Goal: Task Accomplishment & Management: Manage account settings

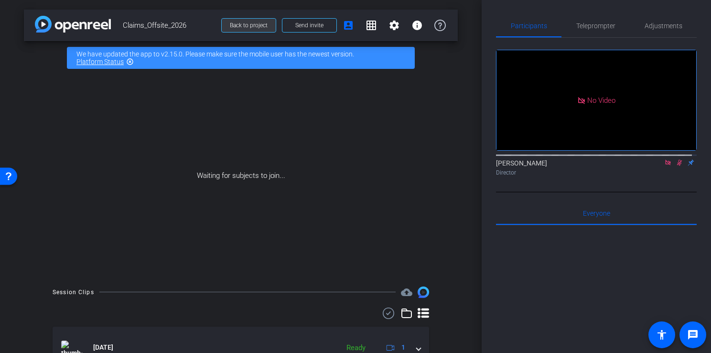
click at [257, 24] on span "Back to project" at bounding box center [249, 25] width 38 height 7
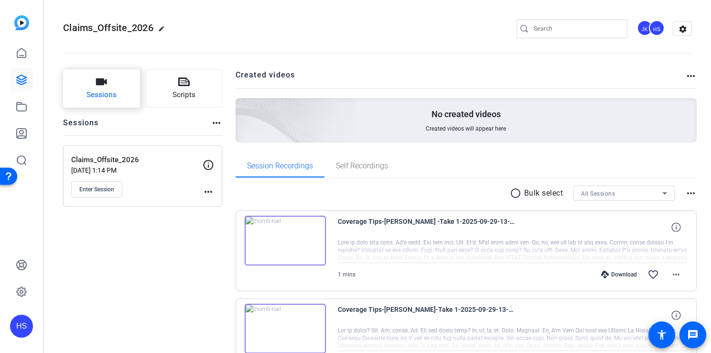
click at [114, 98] on span "Sessions" at bounding box center [102, 94] width 30 height 11
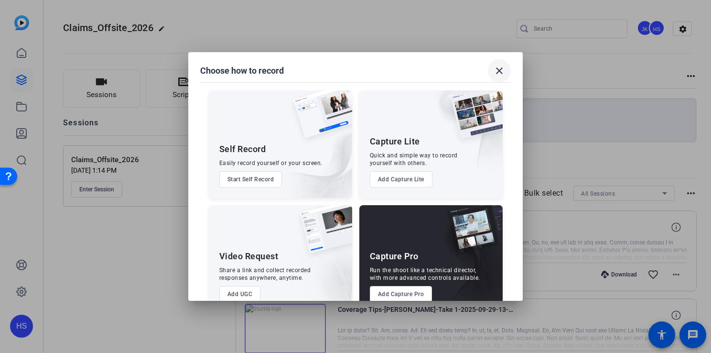
click at [494, 76] on mat-icon "close" at bounding box center [499, 70] width 11 height 11
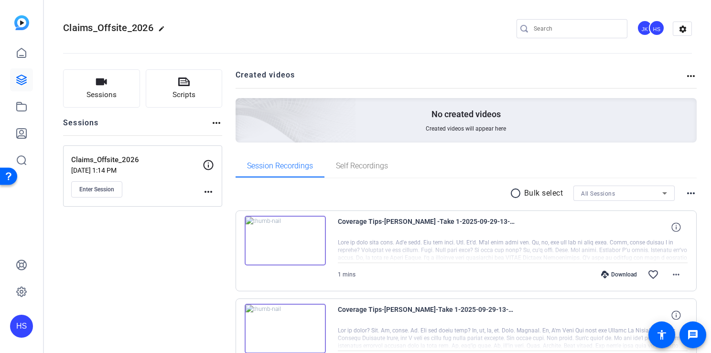
click at [203, 190] on mat-icon "more_horiz" at bounding box center [208, 191] width 11 height 11
click at [149, 256] on div at bounding box center [355, 176] width 711 height 353
click at [21, 291] on icon at bounding box center [21, 291] width 3 height 3
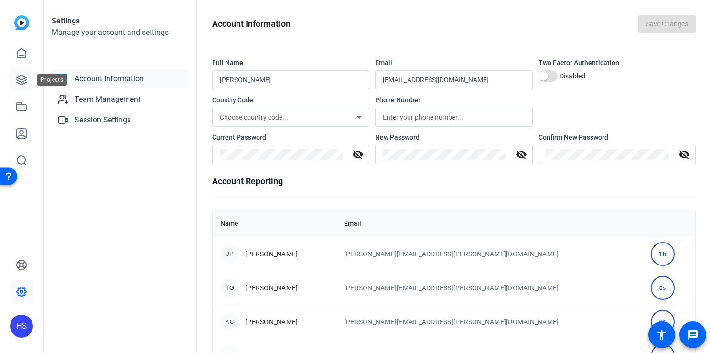
click at [21, 87] on link at bounding box center [21, 79] width 23 height 23
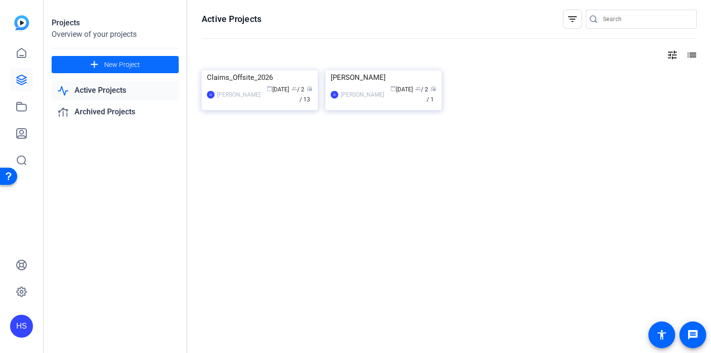
click at [108, 64] on span "New Project" at bounding box center [122, 65] width 36 height 10
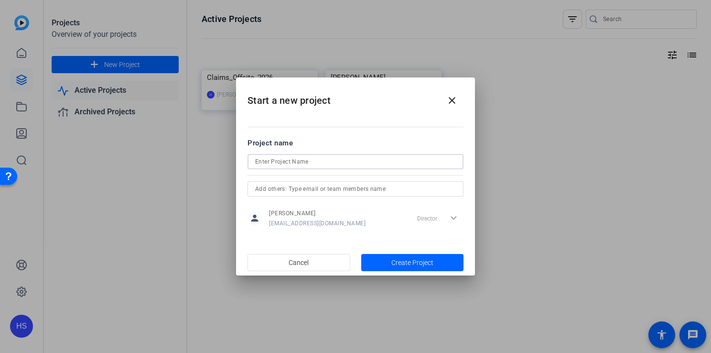
click at [298, 162] on input at bounding box center [355, 161] width 201 height 11
type input "Claims Off-site [PERSON_NAME] Recording"
click at [298, 184] on input "text" at bounding box center [355, 188] width 201 height 11
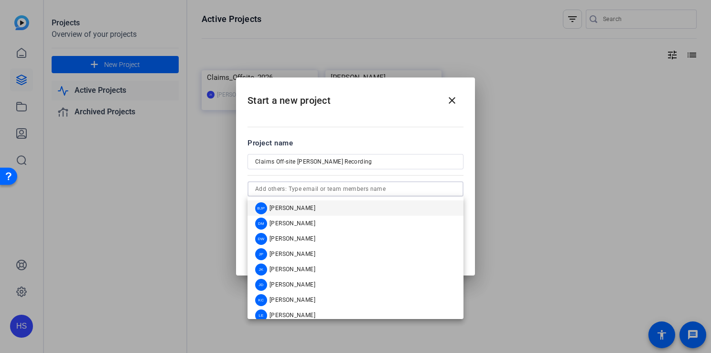
click at [298, 185] on input "text" at bounding box center [355, 188] width 201 height 11
click at [499, 185] on div at bounding box center [355, 176] width 711 height 353
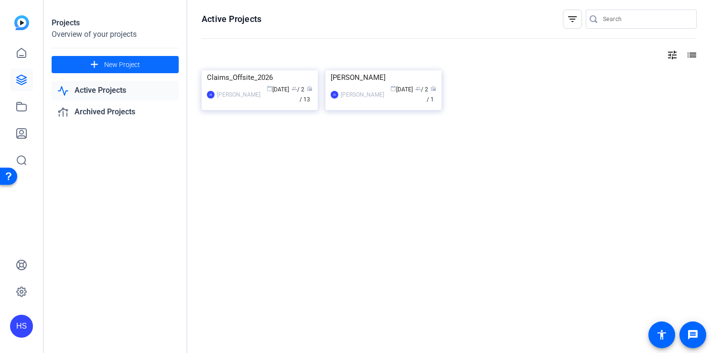
click at [131, 66] on span "New Project" at bounding box center [122, 65] width 36 height 10
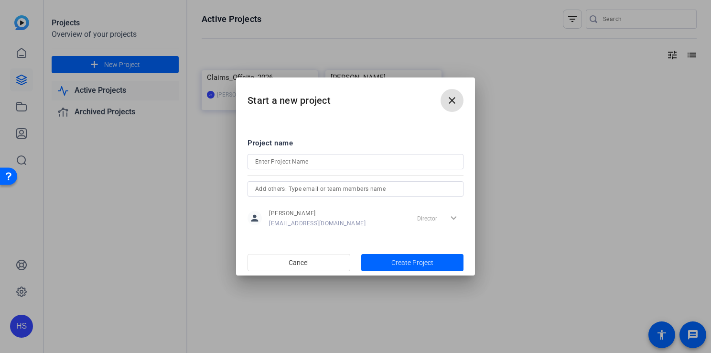
click at [273, 163] on input at bounding box center [355, 161] width 201 height 11
type input "Claims_Offsite_2026_Tyler C"
click at [275, 190] on input "text" at bounding box center [355, 188] width 201 height 11
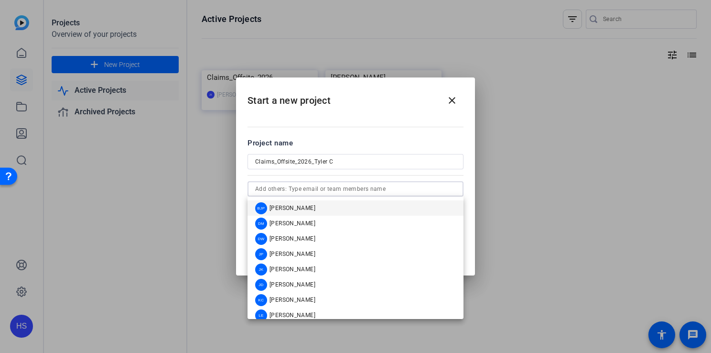
click at [441, 162] on input "Claims_Offsite_2026_Tyler C" at bounding box center [355, 161] width 201 height 11
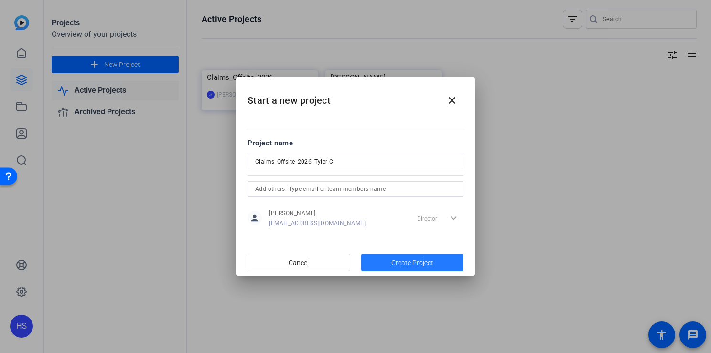
click at [392, 263] on span "Create Project" at bounding box center [412, 263] width 42 height 10
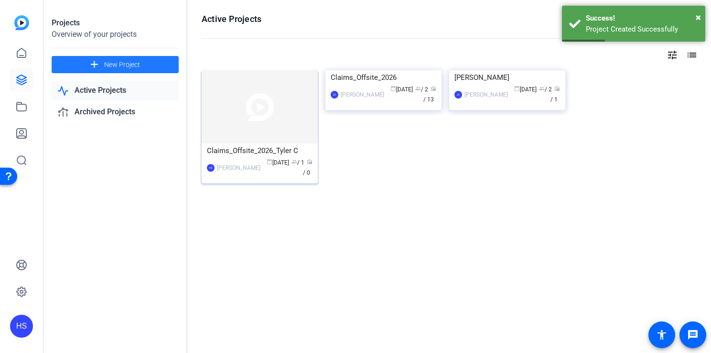
click at [268, 135] on img at bounding box center [260, 106] width 116 height 73
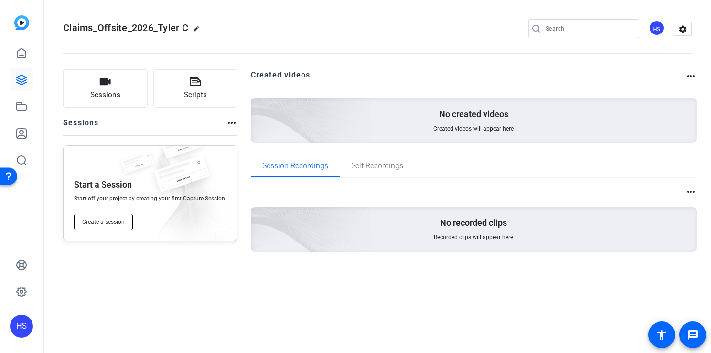
click at [96, 223] on span "Create a session" at bounding box center [103, 222] width 43 height 8
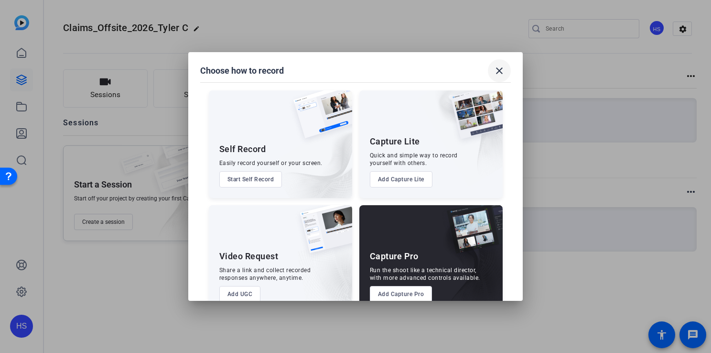
click at [503, 68] on mat-icon "close" at bounding box center [499, 70] width 11 height 11
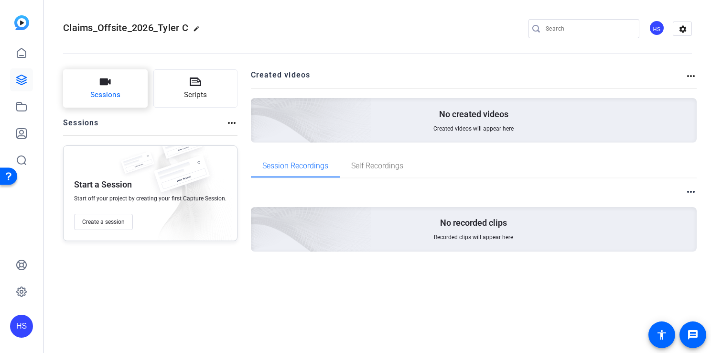
click at [121, 87] on button "Sessions" at bounding box center [105, 88] width 85 height 38
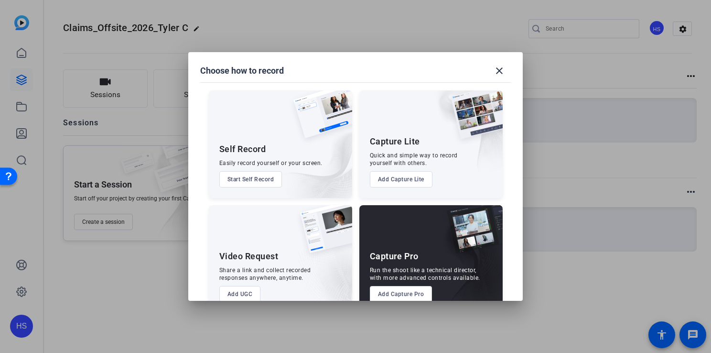
drag, startPoint x: 516, startPoint y: 129, endPoint x: 520, endPoint y: 150, distance: 21.8
click at [520, 150] on mat-dialog-content "Self Record Easily record yourself or your screen. Start Self Record Capture Li…" at bounding box center [355, 185] width 335 height 229
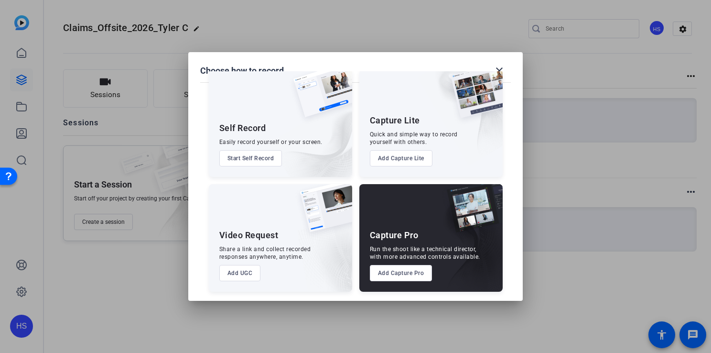
click at [239, 275] on button "Add UGC" at bounding box center [240, 273] width 42 height 16
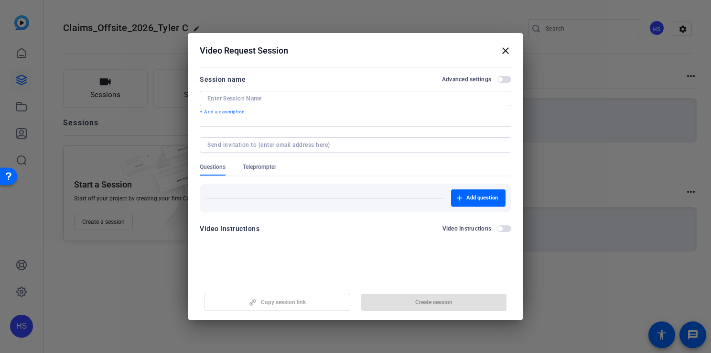
click at [279, 144] on input at bounding box center [353, 145] width 292 height 8
click at [267, 94] on div at bounding box center [355, 98] width 296 height 15
click at [268, 97] on input at bounding box center [355, 99] width 296 height 8
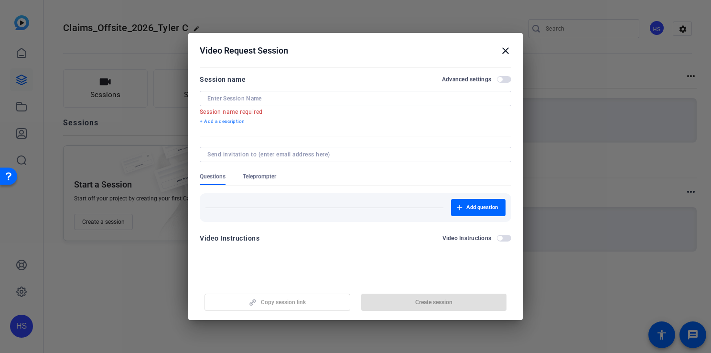
click at [507, 46] on mat-icon "close" at bounding box center [505, 50] width 11 height 11
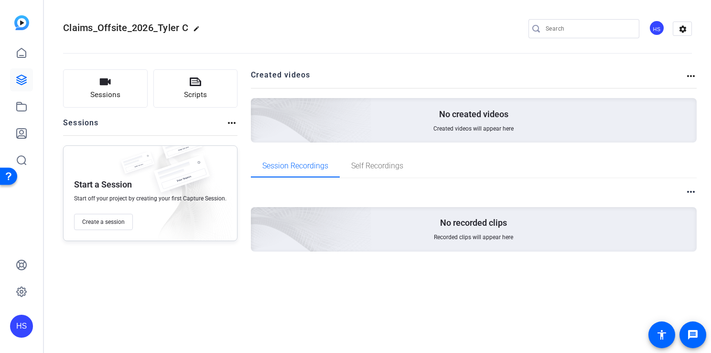
click at [198, 27] on mat-icon "edit" at bounding box center [198, 30] width 11 height 11
click at [163, 26] on span "clear" at bounding box center [163, 28] width 11 height 11
click at [22, 81] on icon at bounding box center [21, 79] width 11 height 11
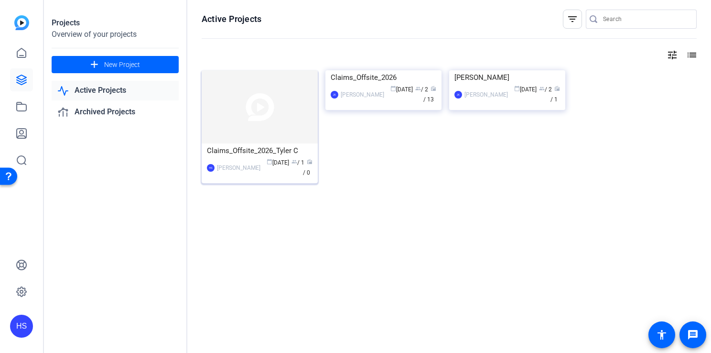
click at [308, 172] on span "radio / 0" at bounding box center [308, 167] width 10 height 17
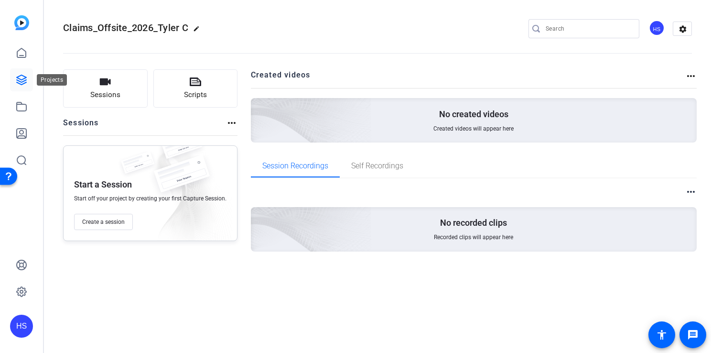
click at [18, 80] on icon at bounding box center [22, 80] width 10 height 10
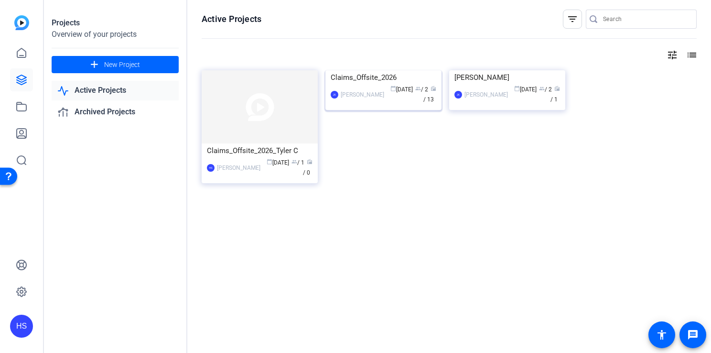
click at [327, 70] on img at bounding box center [383, 70] width 116 height 0
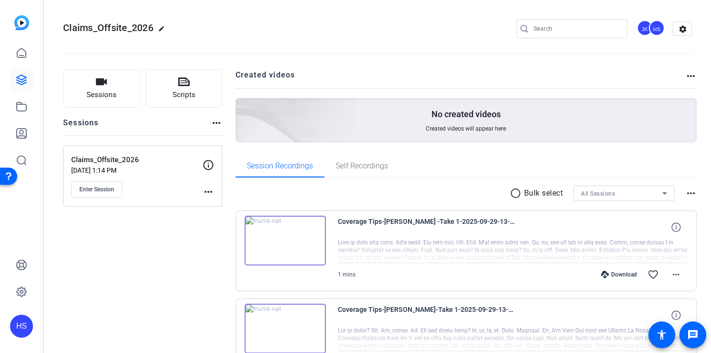
click at [216, 199] on div "Claims_Offsite_2026 [DATE] 1:14 PM Enter Session more_horiz" at bounding box center [142, 175] width 159 height 61
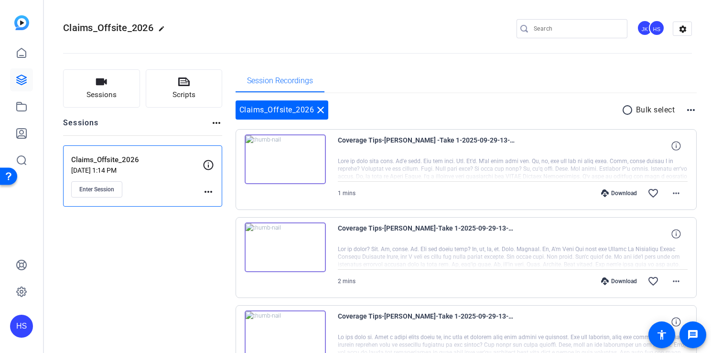
drag, startPoint x: 206, startPoint y: 192, endPoint x: 207, endPoint y: 207, distance: 14.8
click at [206, 192] on mat-icon "more_horiz" at bounding box center [208, 191] width 11 height 11
click at [218, 203] on span "Edit Session" at bounding box center [231, 204] width 43 height 11
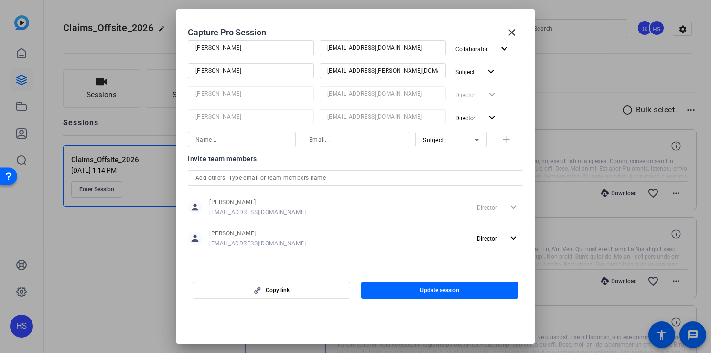
scroll to position [94, 0]
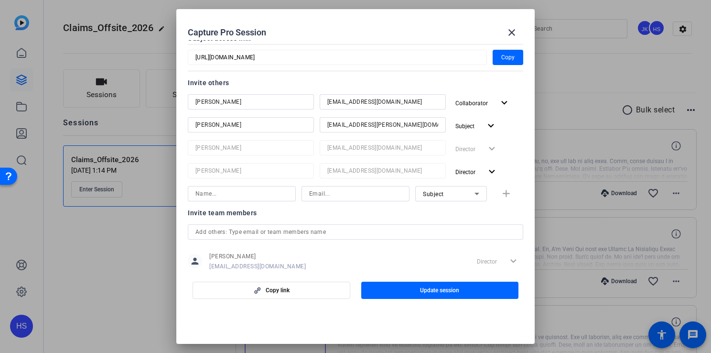
click at [542, 84] on div at bounding box center [355, 176] width 711 height 353
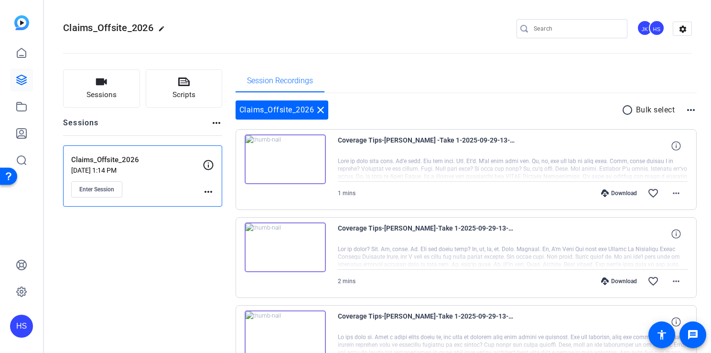
click at [542, 84] on div "Session Recordings" at bounding box center [467, 80] width 462 height 23
click at [18, 82] on icon at bounding box center [21, 79] width 11 height 11
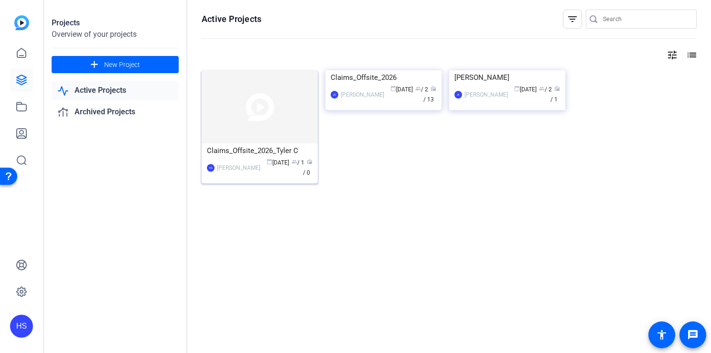
click at [250, 109] on img at bounding box center [260, 106] width 116 height 73
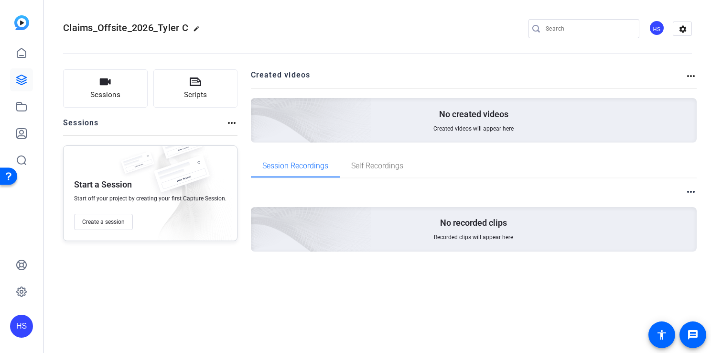
click at [115, 214] on button "Create a session" at bounding box center [103, 222] width 59 height 16
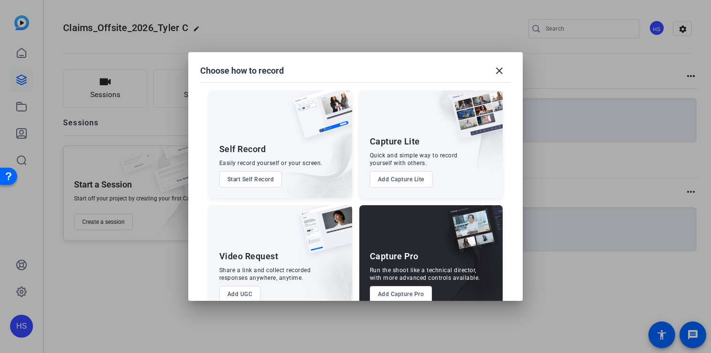
click at [396, 295] on button "Add Capture Pro" at bounding box center [401, 294] width 63 height 16
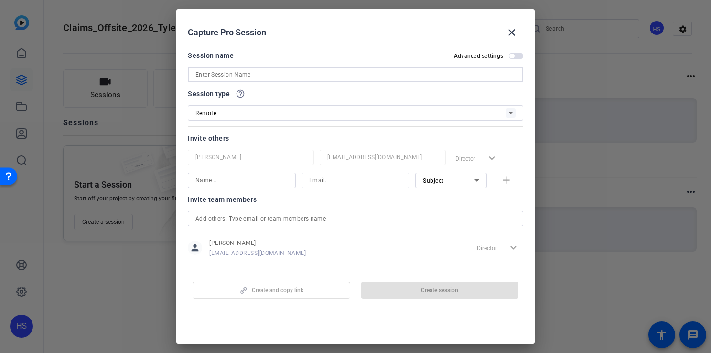
click at [301, 74] on input at bounding box center [355, 74] width 320 height 11
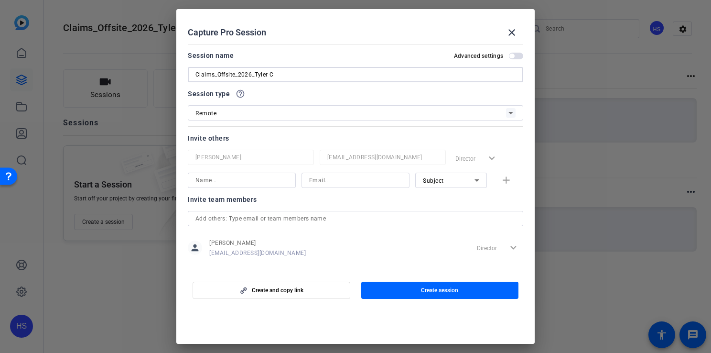
type input "Claims_Offsite_2026_Tyler C"
click at [274, 182] on input at bounding box center [241, 179] width 93 height 11
click at [416, 183] on div "Subject" at bounding box center [451, 180] width 72 height 15
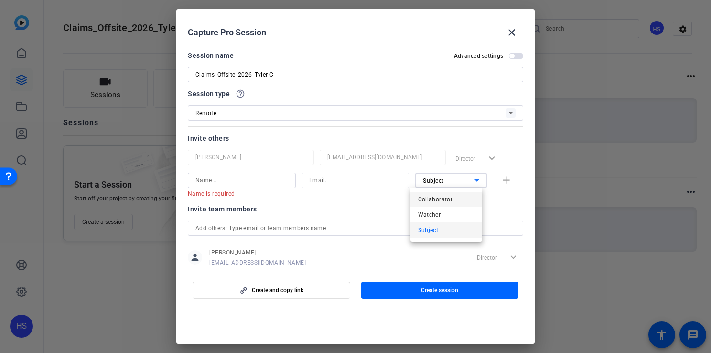
click at [421, 199] on span "Collaborator" at bounding box center [435, 199] width 35 height 11
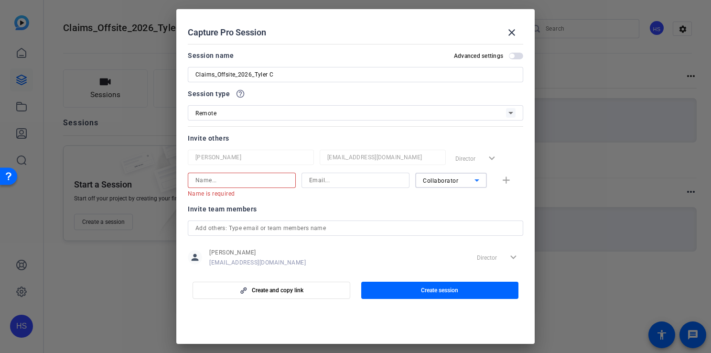
click at [204, 181] on input at bounding box center [241, 179] width 93 height 11
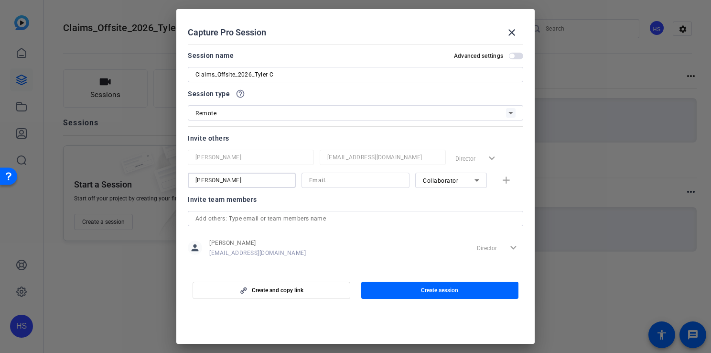
type input "[PERSON_NAME]"
click at [343, 174] on input at bounding box center [355, 179] width 93 height 11
click at [310, 180] on input "[EMAIL_ADDRESS][DOMAIN_NAME]" at bounding box center [355, 179] width 93 height 11
type input "[EMAIL_ADDRESS][DOMAIN_NAME]"
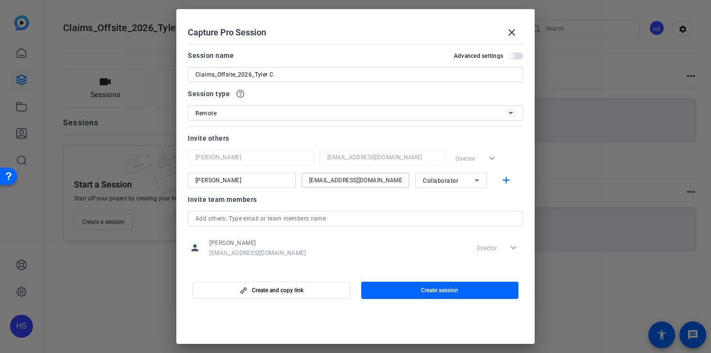
click at [343, 223] on input "text" at bounding box center [355, 218] width 320 height 11
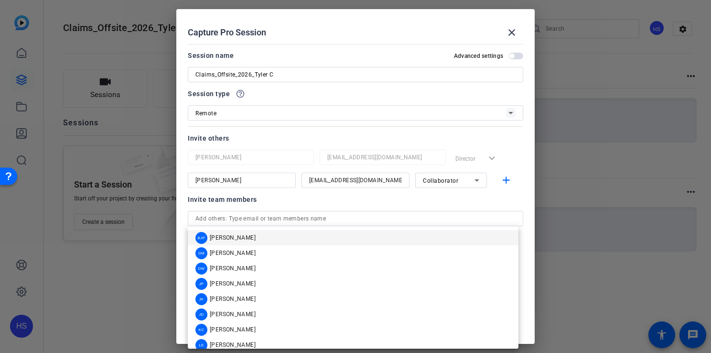
click at [344, 206] on div "Invite team members person [PERSON_NAME] [PERSON_NAME][EMAIL_ADDRESS][DOMAIN_NA…" at bounding box center [356, 232] width 336 height 76
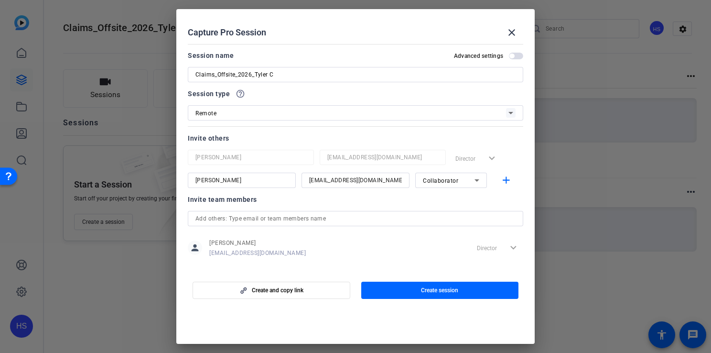
drag, startPoint x: 390, startPoint y: 285, endPoint x: 380, endPoint y: 285, distance: 9.6
click at [380, 285] on span "button" at bounding box center [440, 290] width 158 height 23
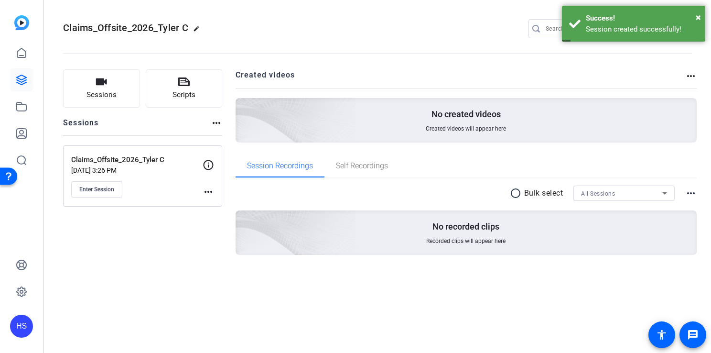
click at [207, 190] on mat-icon "more_horiz" at bounding box center [208, 191] width 11 height 11
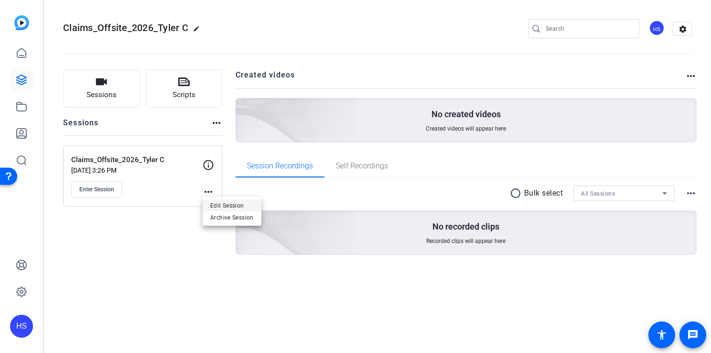
click at [215, 204] on span "Edit Session" at bounding box center [231, 204] width 43 height 11
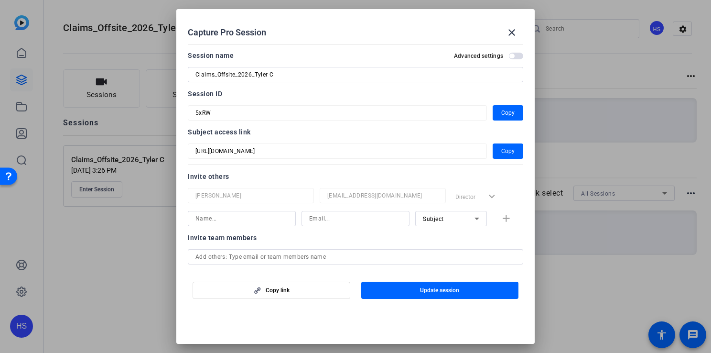
click at [274, 218] on input at bounding box center [241, 218] width 93 height 11
type input "[PERSON_NAME]"
click at [344, 213] on input at bounding box center [355, 218] width 93 height 11
type input "t"
paste input
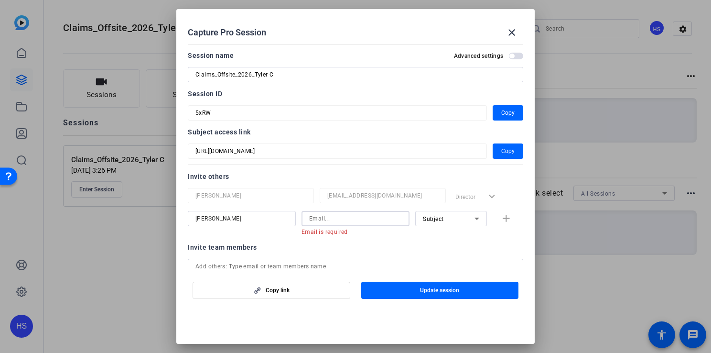
paste input "[PERSON_NAME][EMAIL_ADDRESS][PERSON_NAME][DOMAIN_NAME]"
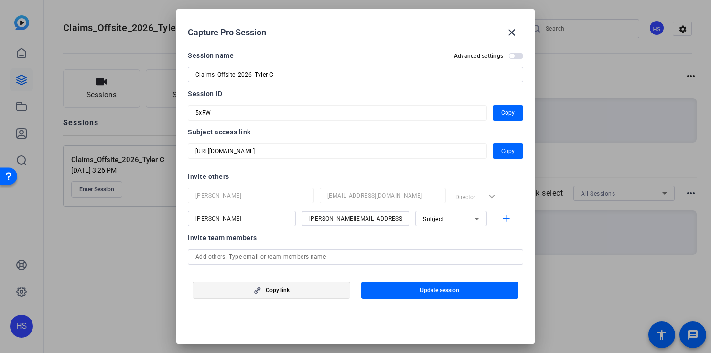
type input "[PERSON_NAME][EMAIL_ADDRESS][PERSON_NAME][DOMAIN_NAME]"
click at [300, 284] on span "button" at bounding box center [271, 290] width 157 height 23
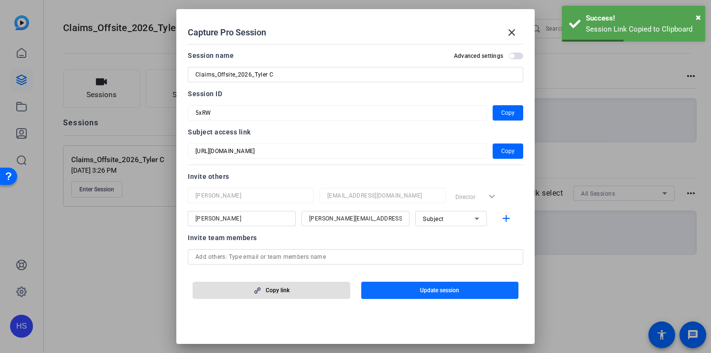
click at [414, 293] on span "button" at bounding box center [440, 290] width 158 height 23
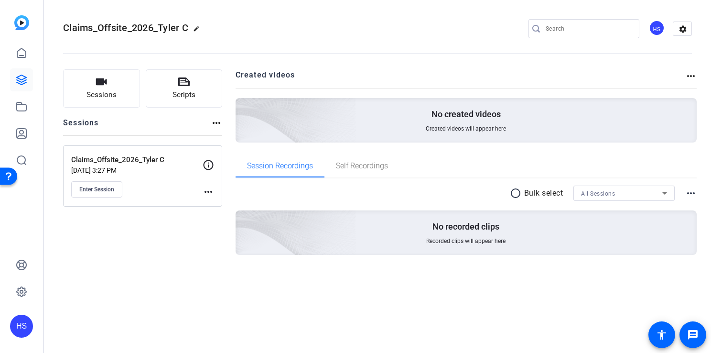
click at [203, 193] on mat-icon "more_horiz" at bounding box center [208, 191] width 11 height 11
click at [207, 204] on button "Edit Session" at bounding box center [232, 205] width 59 height 12
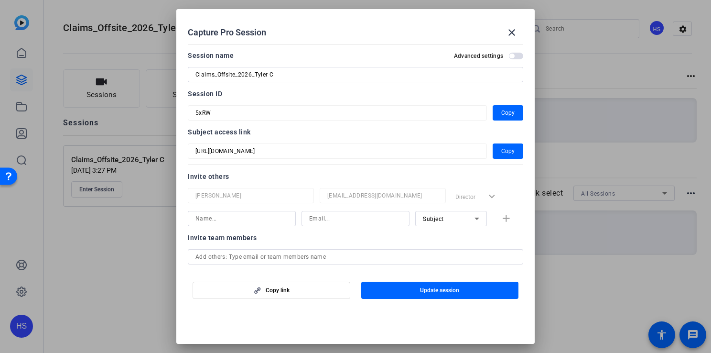
scroll to position [48, 0]
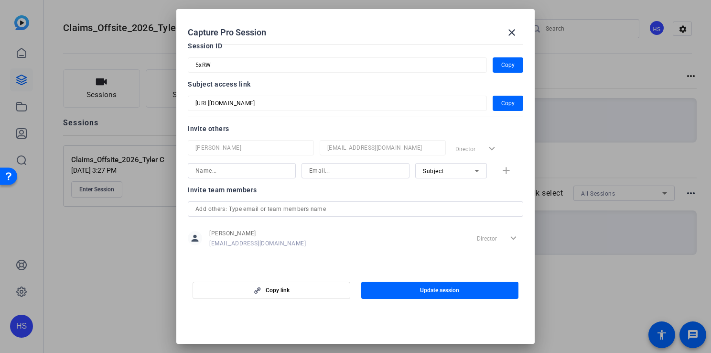
click at [188, 90] on div "Subject access link [URL][DOMAIN_NAME] Copy" at bounding box center [356, 94] width 336 height 32
click at [629, 273] on div at bounding box center [355, 176] width 711 height 353
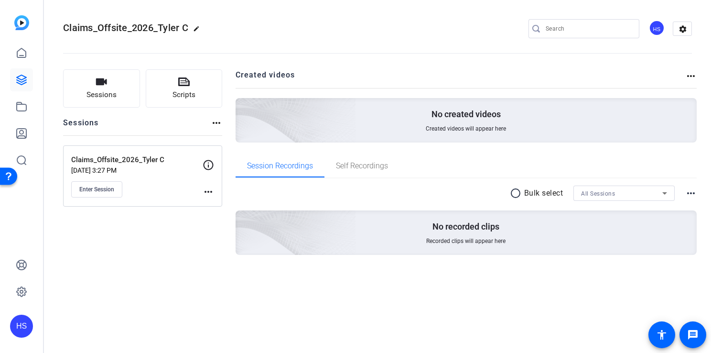
click at [153, 271] on div "Sessions Scripts Sessions more_horiz Claims_Offsite_2026_Tyler C [DATE] 3:27 PM…" at bounding box center [142, 177] width 159 height 216
click at [206, 163] on icon at bounding box center [208, 164] width 11 height 11
click at [214, 186] on mat-icon "more_horiz" at bounding box center [208, 191] width 11 height 11
click at [178, 224] on div at bounding box center [355, 176] width 711 height 353
click at [219, 193] on div "Claims_Offsite_2026_Tyler C [DATE] 3:27 PM Enter Session more_horiz" at bounding box center [142, 175] width 159 height 61
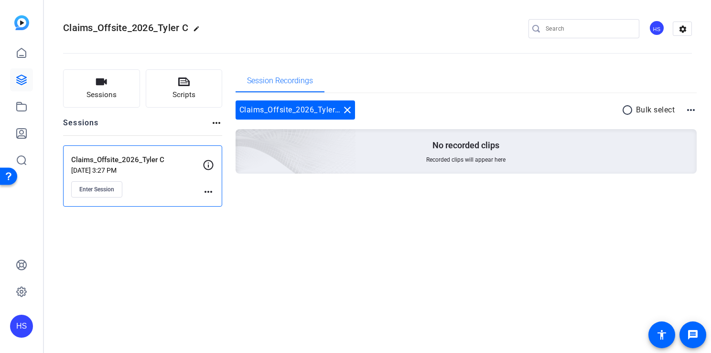
click at [206, 190] on mat-icon "more_horiz" at bounding box center [208, 191] width 11 height 11
click at [216, 204] on span "Edit Session" at bounding box center [231, 204] width 43 height 11
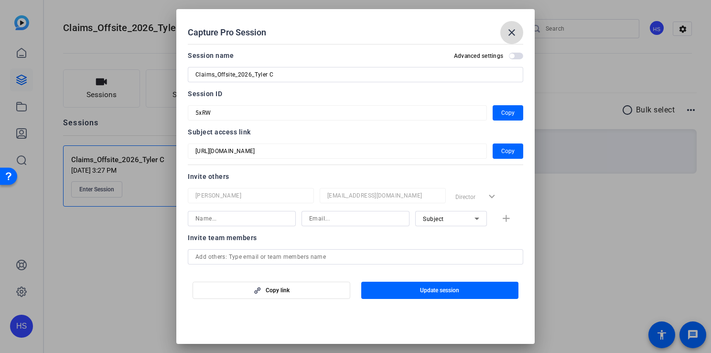
click at [516, 28] on mat-icon "close" at bounding box center [511, 32] width 11 height 11
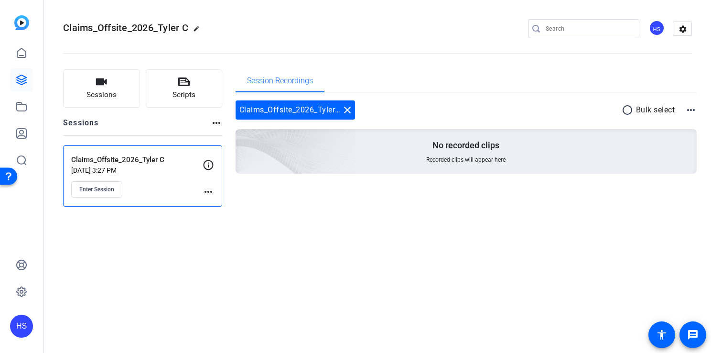
click at [493, 217] on div "Sessions Scripts Sessions more_horiz Claims_Offsite_2026_Tyler C [DATE] 3:27 PM…" at bounding box center [377, 137] width 667 height 161
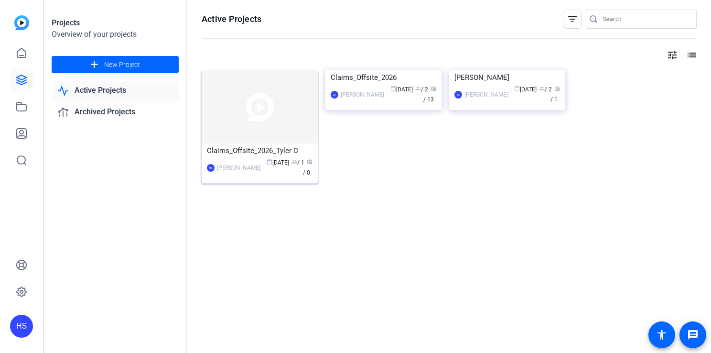
click at [237, 139] on body "HS Projects Overview of your projects add New Project Active Projects Archived …" at bounding box center [355, 176] width 711 height 353
click at [277, 148] on div "Claims_Offsite_2026_Tyler C" at bounding box center [260, 150] width 106 height 14
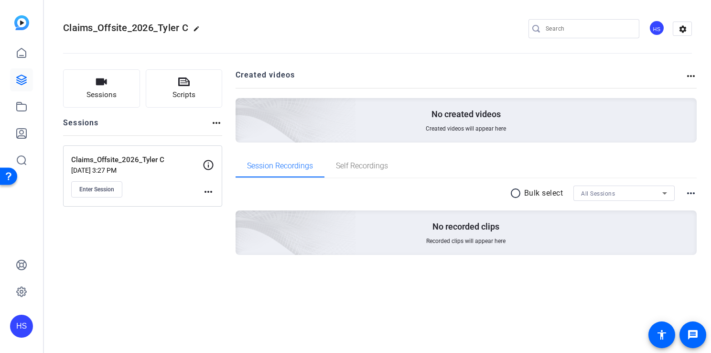
click at [160, 32] on span "Claims_Offsite_2026_Tyler C" at bounding box center [125, 27] width 125 height 11
click at [197, 29] on mat-icon "edit" at bounding box center [198, 30] width 11 height 11
click at [124, 28] on input "Claims_Offsite_2026_Tyler C" at bounding box center [102, 28] width 63 height 11
click at [128, 29] on input "Claims_Offsite_2026_Tyler C" at bounding box center [102, 28] width 63 height 11
type input "Claims_Onsite_2025_Tyler C"
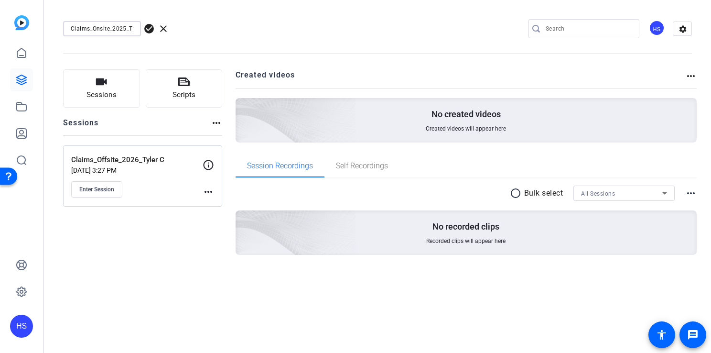
click at [202, 29] on div "Claims_Onsite_2025_Tyler C check_circle clear HS settings" at bounding box center [377, 29] width 629 height 14
click at [150, 26] on span "check_circle" at bounding box center [148, 28] width 11 height 11
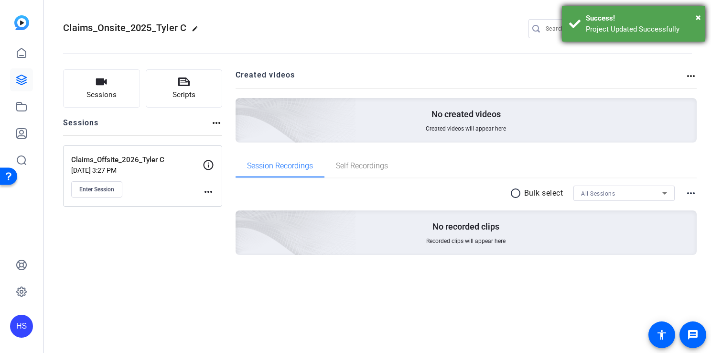
click at [693, 17] on div "Success!" at bounding box center [642, 18] width 112 height 11
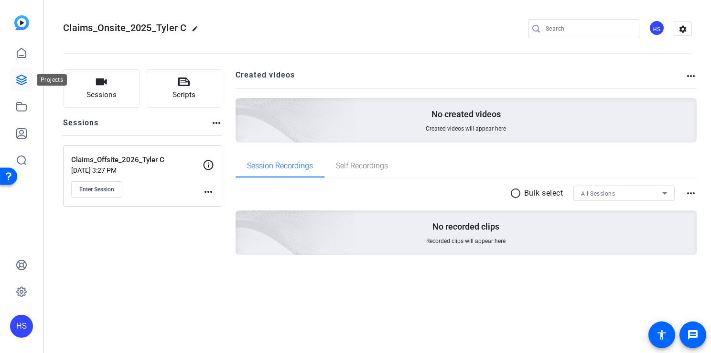
click at [19, 80] on icon at bounding box center [21, 79] width 11 height 11
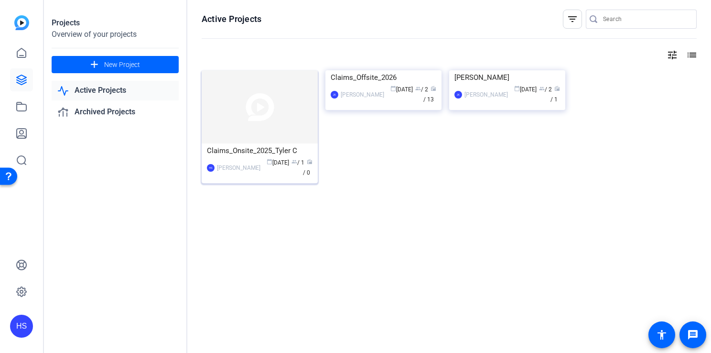
click at [240, 125] on img at bounding box center [260, 106] width 116 height 73
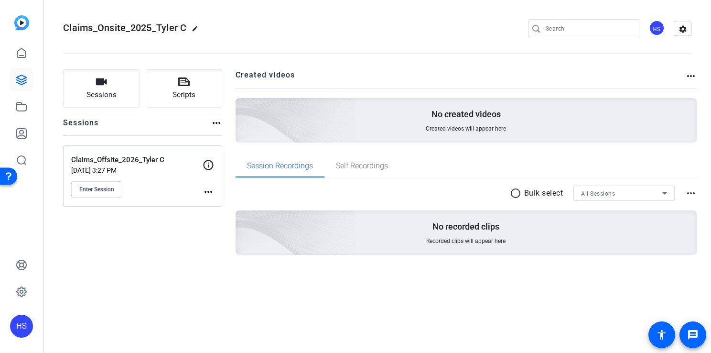
click at [208, 195] on mat-icon "more_horiz" at bounding box center [208, 191] width 11 height 11
click at [210, 202] on span "Edit Session" at bounding box center [231, 204] width 43 height 11
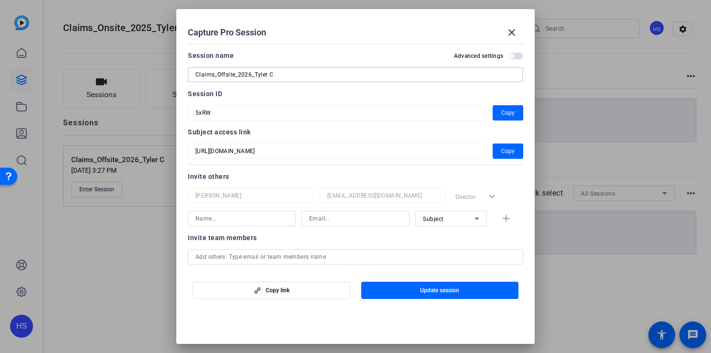
click at [234, 74] on input "Claims_Offsite_2026_Tyler C" at bounding box center [355, 74] width 320 height 11
click at [234, 74] on input "Claims_Off_2026_Tyler C" at bounding box center [355, 74] width 320 height 11
type input "Claims_Onsite_2025_Tyler C"
click at [314, 99] on div "Session ID" at bounding box center [356, 93] width 336 height 11
click at [429, 293] on span "Update session" at bounding box center [439, 290] width 39 height 8
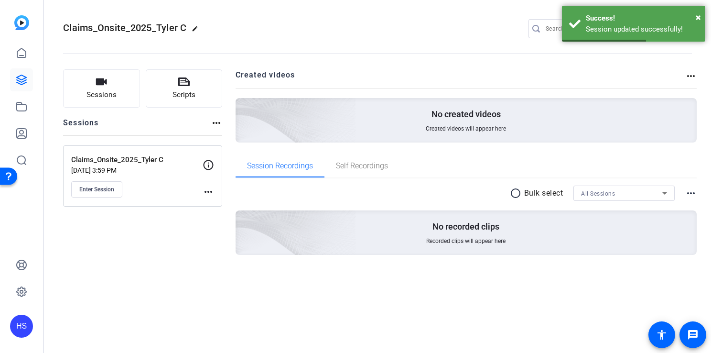
click at [447, 25] on div "Claims_Onsite_2025_Tyler C edit HS settings" at bounding box center [377, 29] width 629 height 14
